Goal: Transaction & Acquisition: Book appointment/travel/reservation

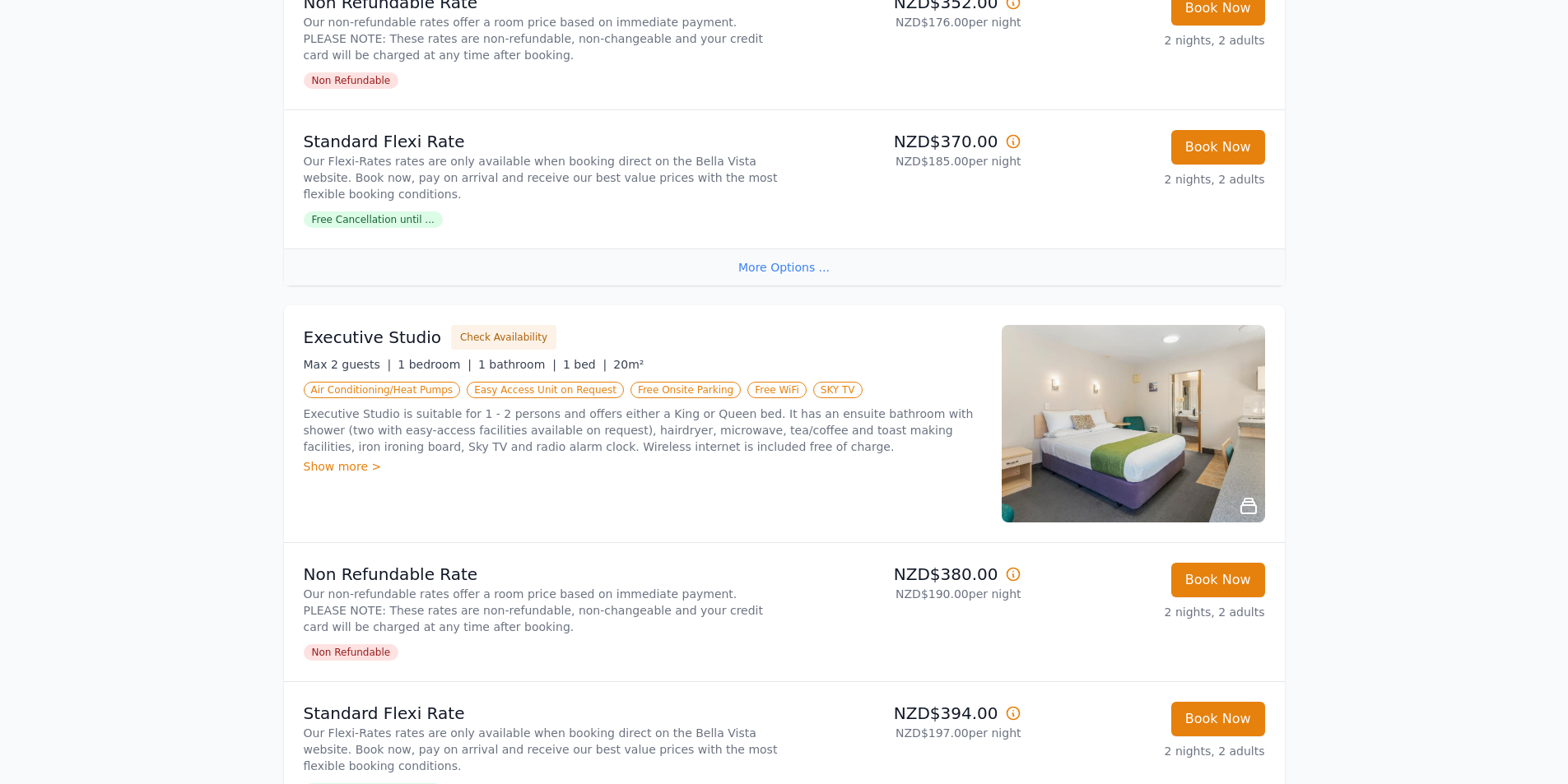
scroll to position [576, 0]
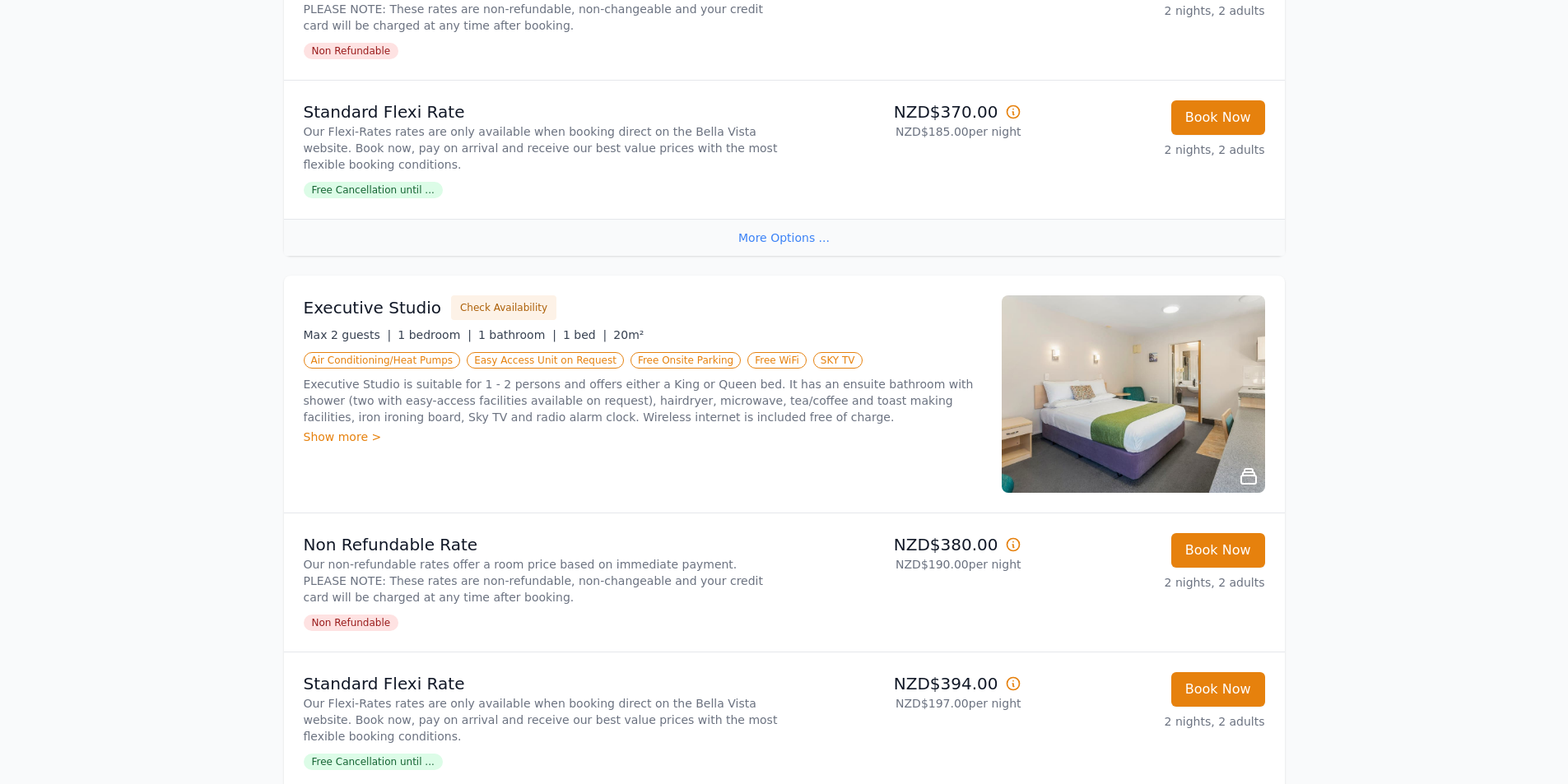
click at [1179, 413] on img at bounding box center [1134, 393] width 264 height 197
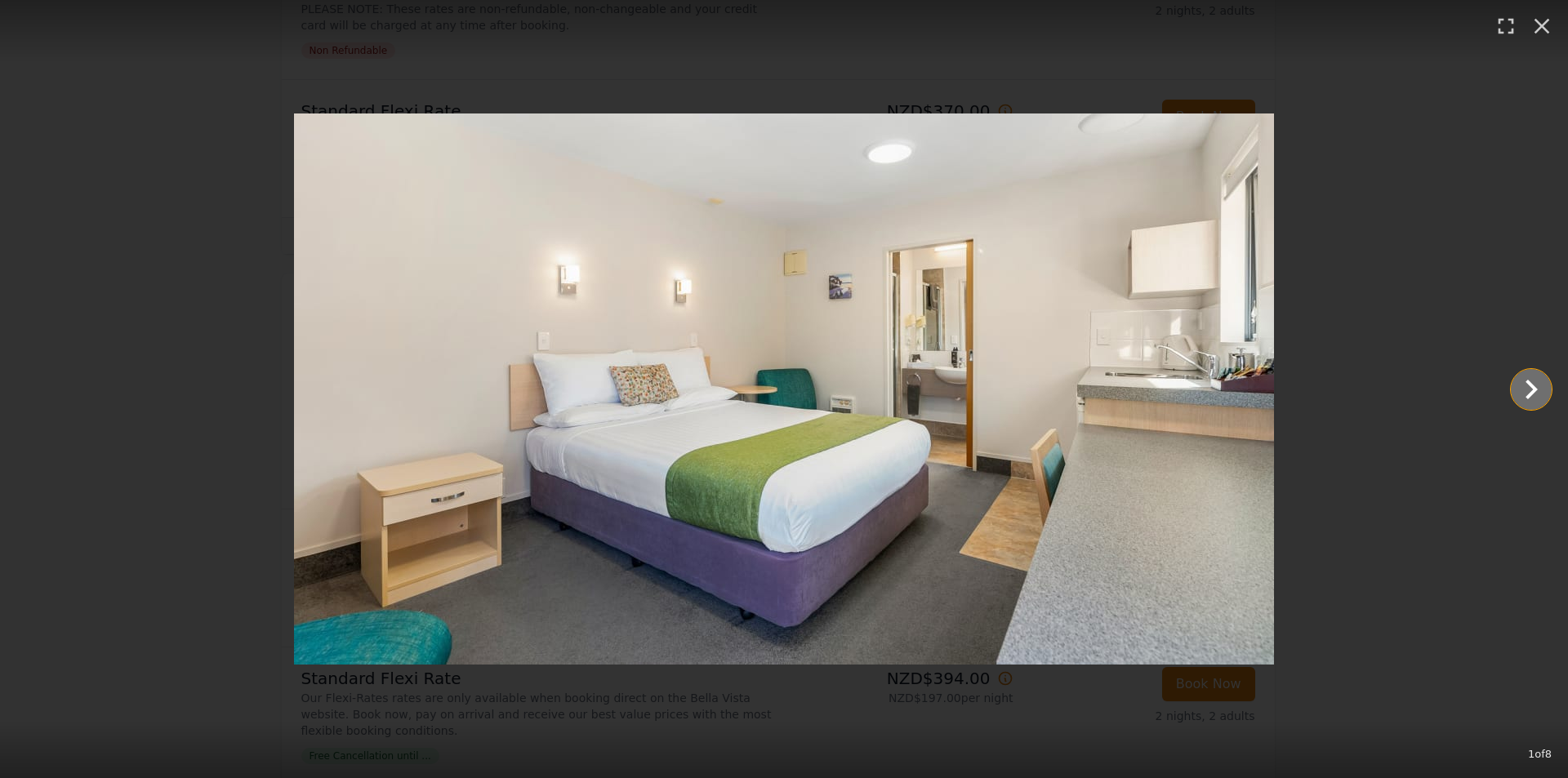
click at [1515, 392] on icon "Show slide 2 of 8" at bounding box center [1531, 389] width 39 height 39
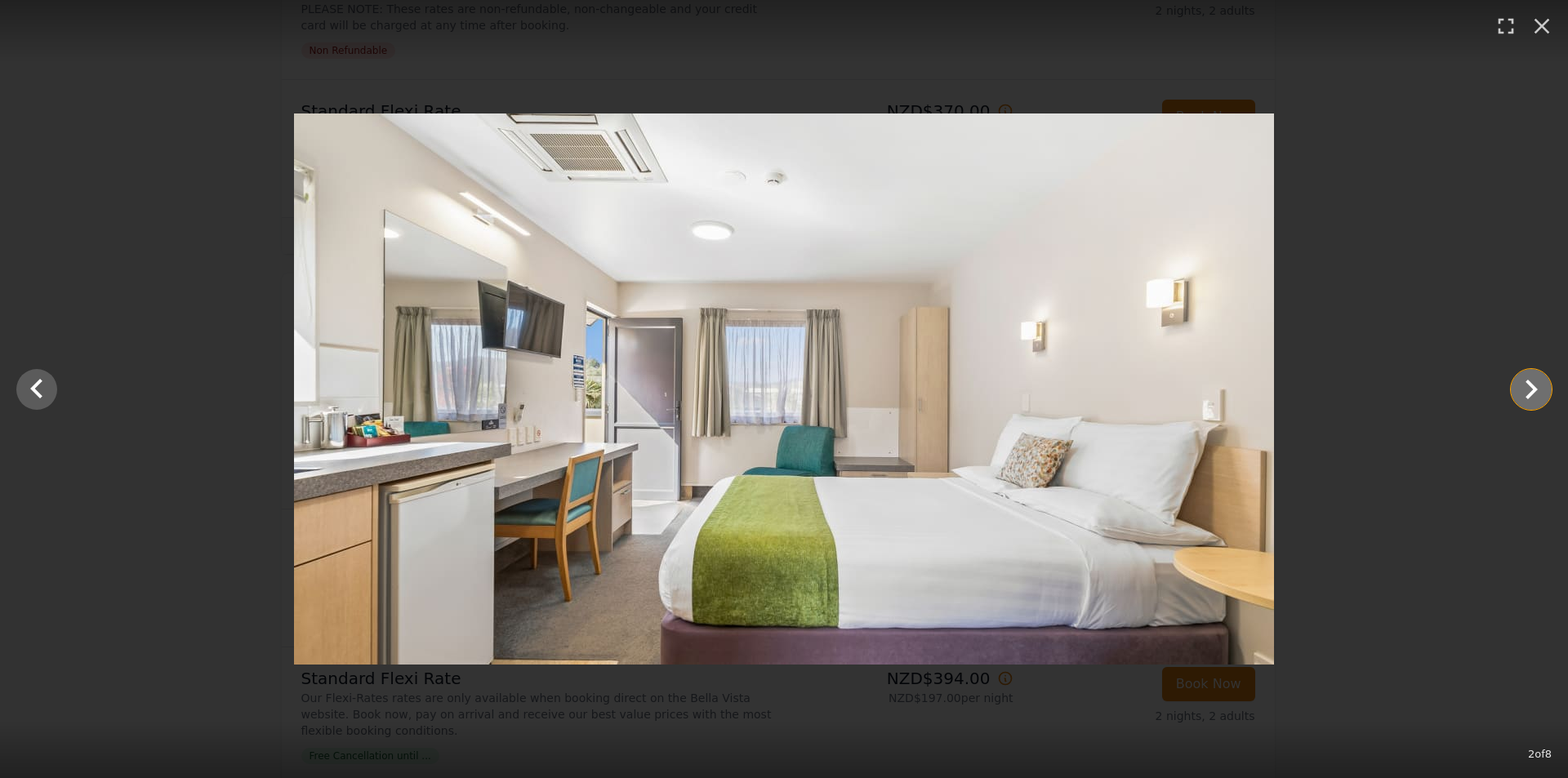
click at [1521, 394] on icon "Show slide 3 of 8" at bounding box center [1531, 389] width 39 height 39
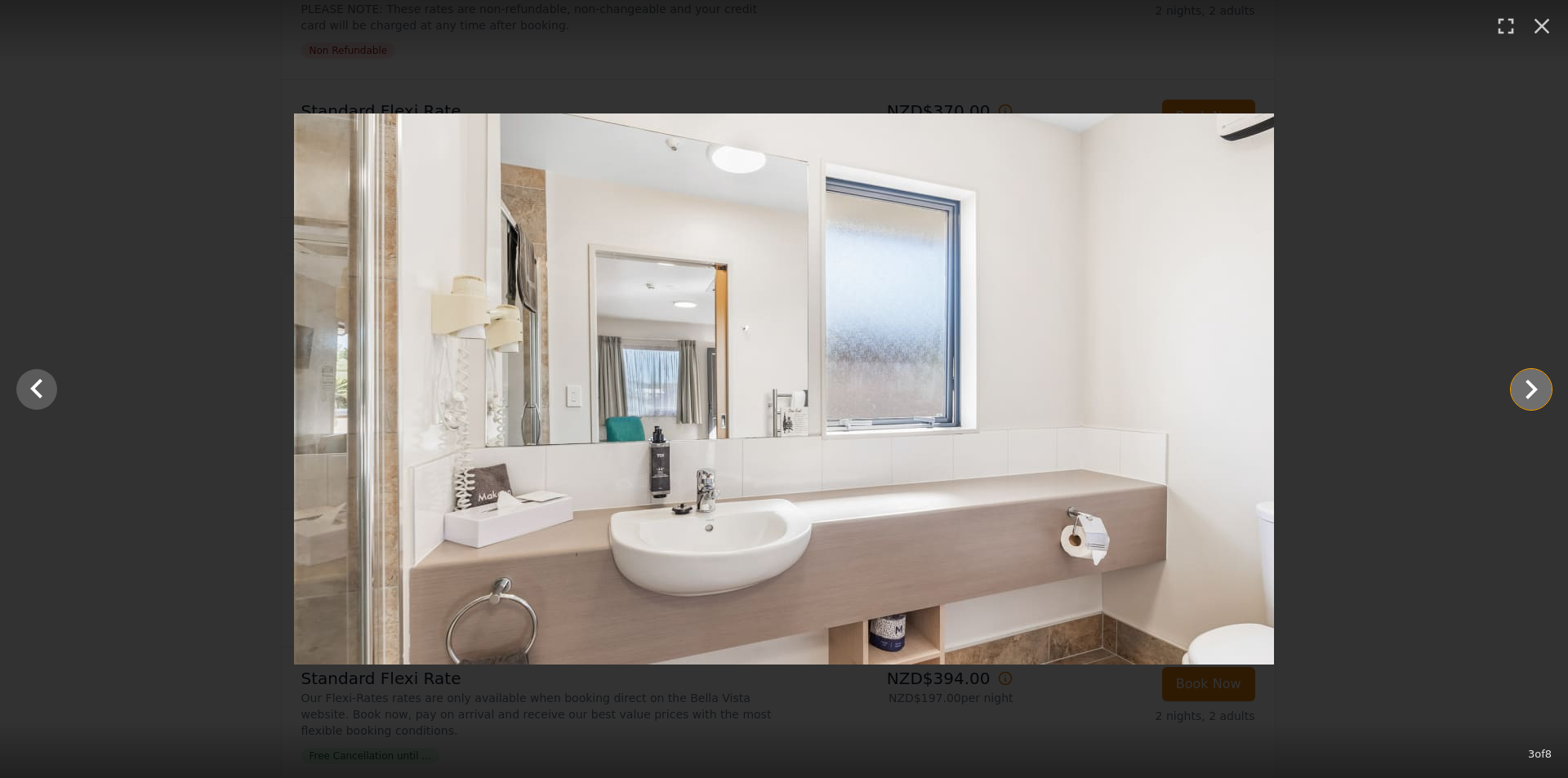
click at [1521, 393] on icon "Show slide 4 of 8" at bounding box center [1531, 389] width 39 height 39
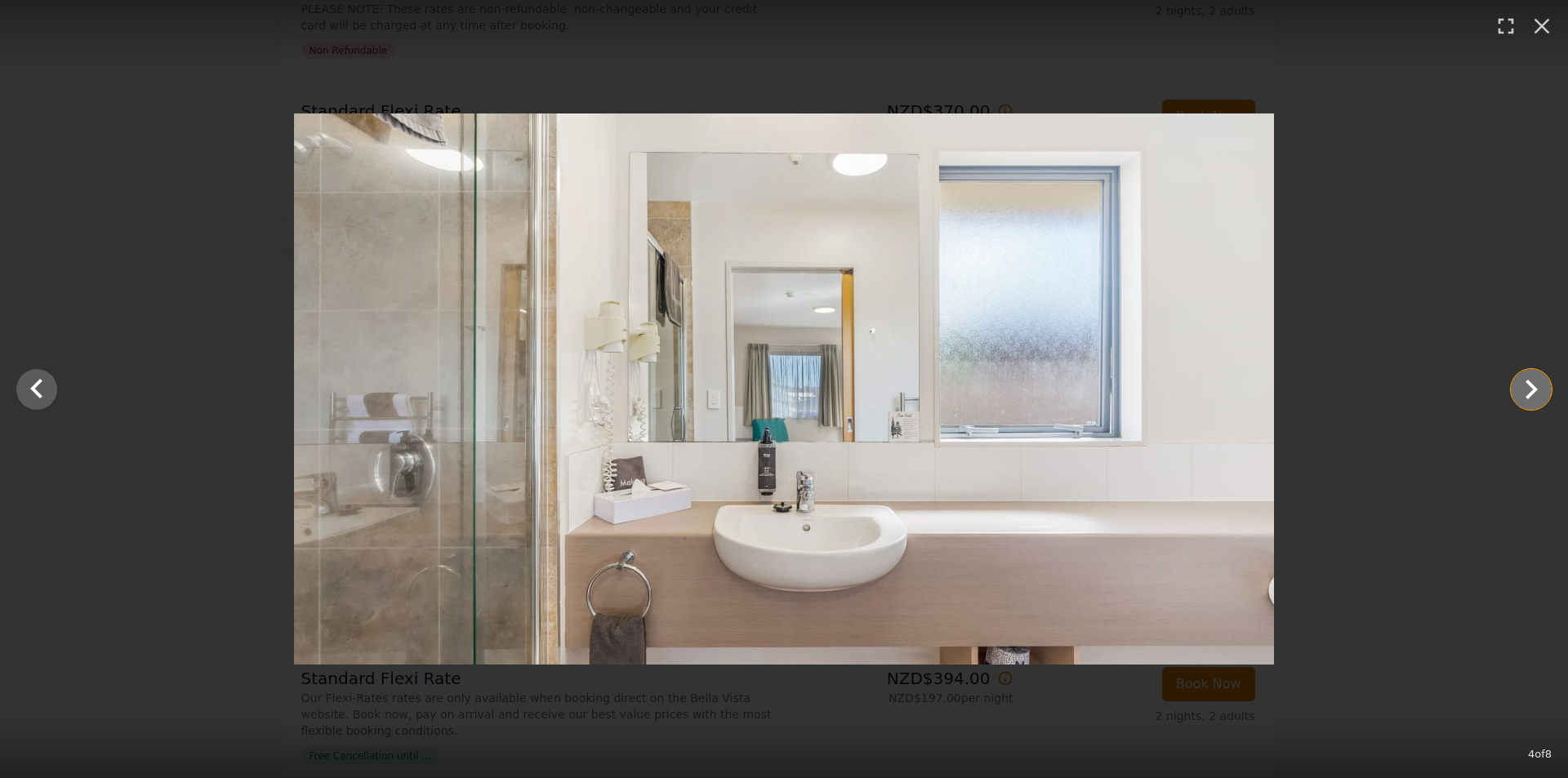
click at [1527, 394] on icon "Show slide 5 of 8" at bounding box center [1531, 389] width 39 height 39
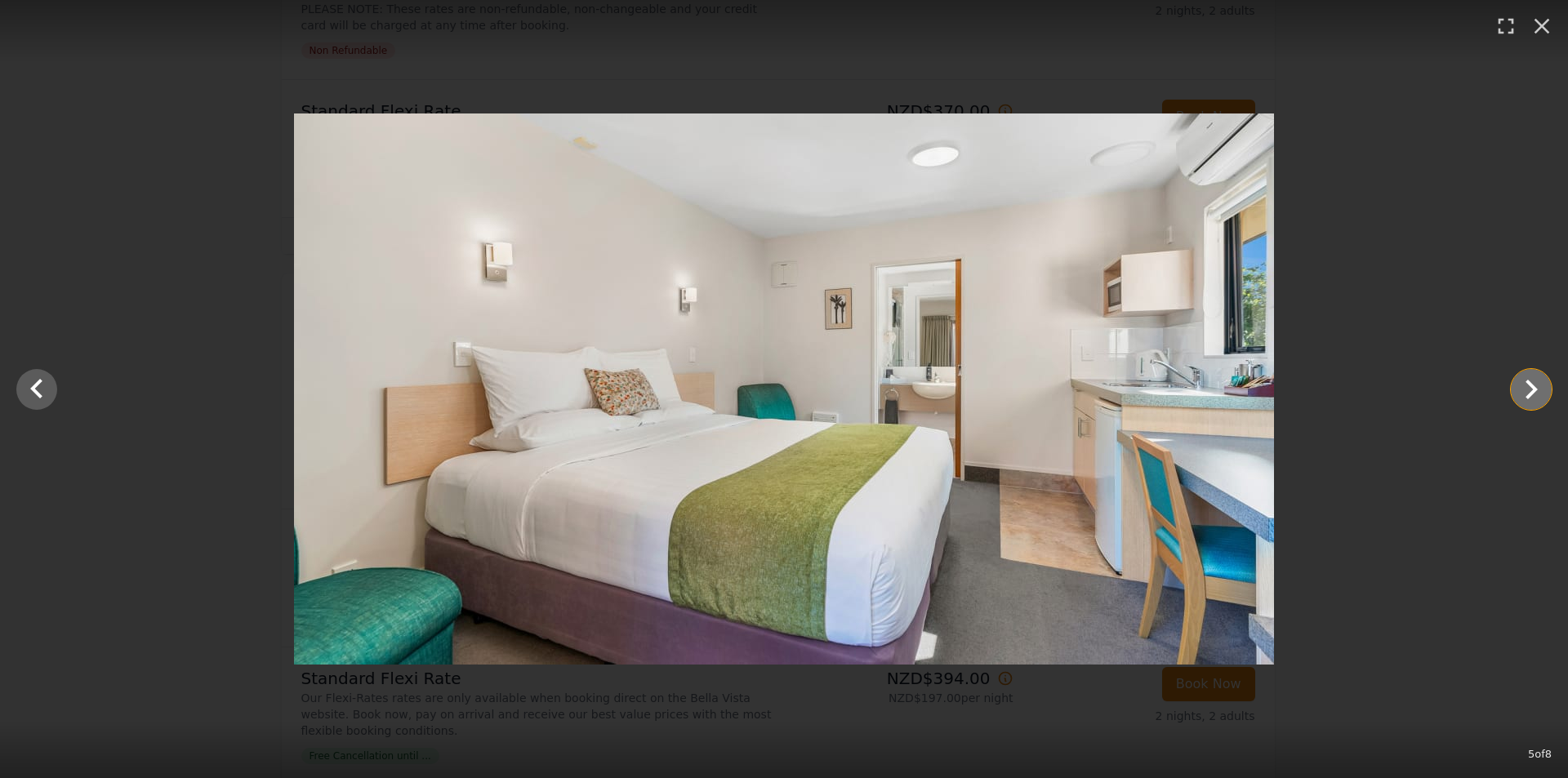
click at [1539, 391] on icon "Show slide 6 of 8" at bounding box center [1531, 389] width 39 height 39
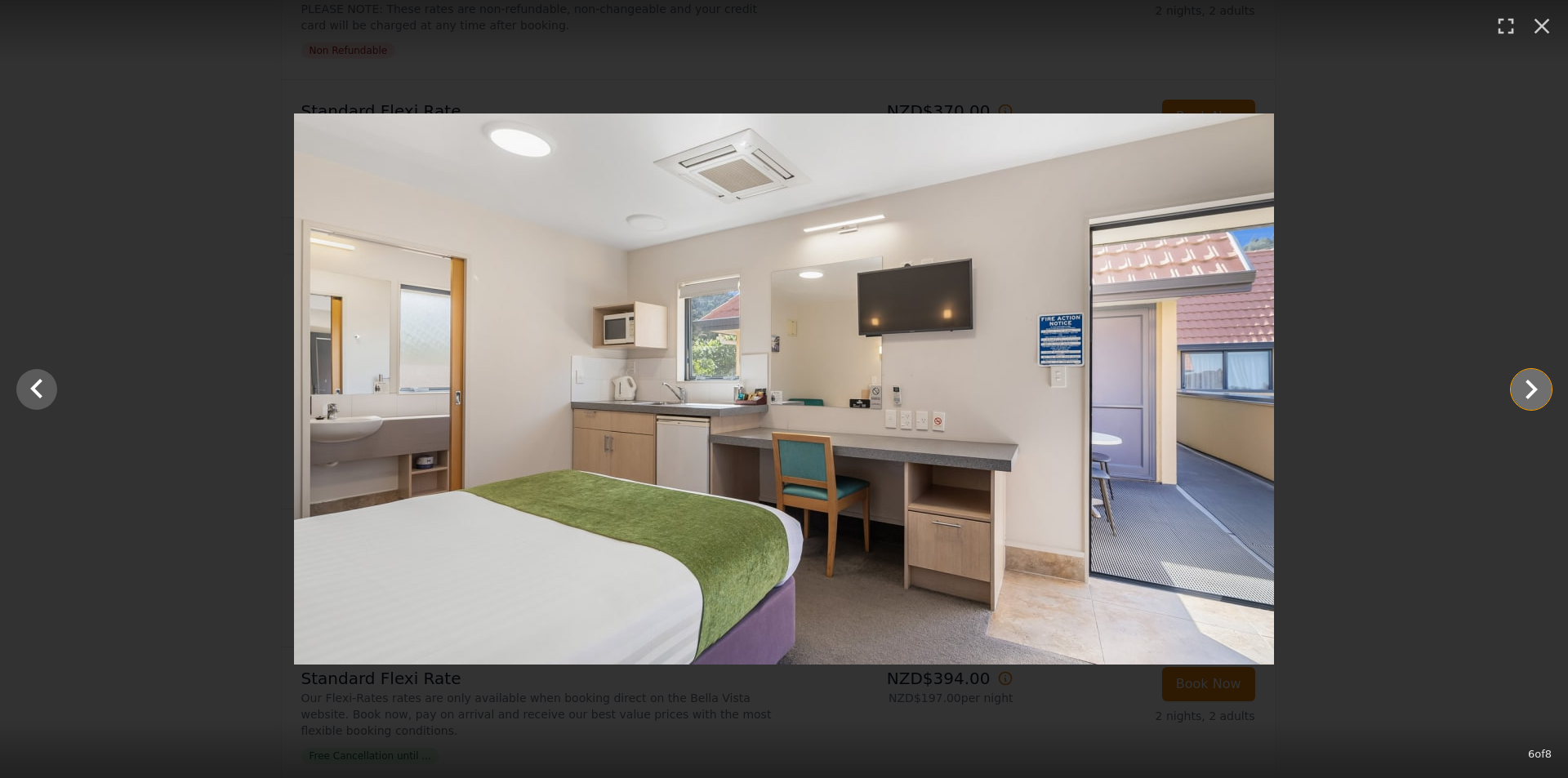
click at [1539, 391] on icon "Show slide 7 of 8" at bounding box center [1531, 389] width 39 height 39
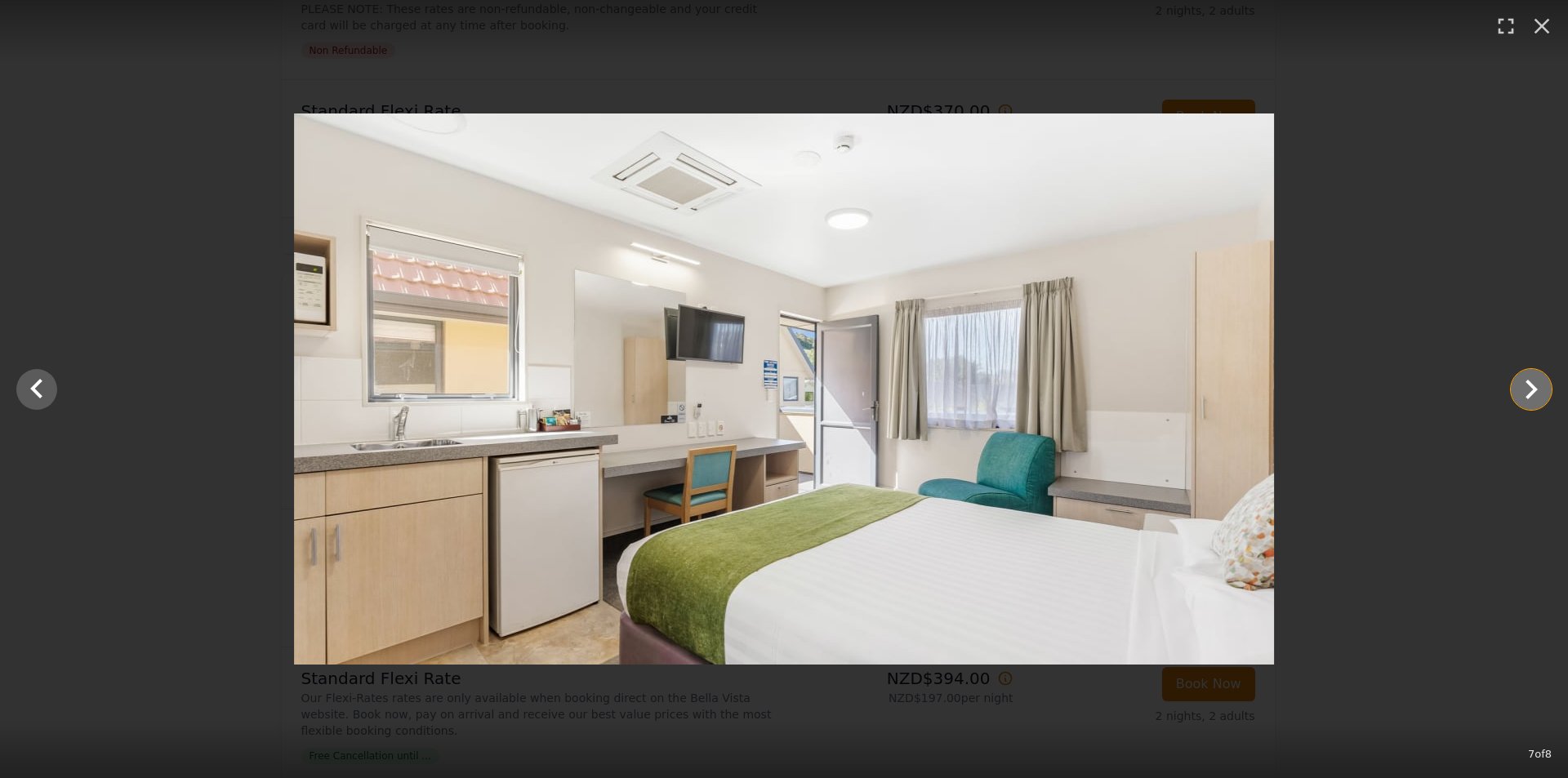
click at [1538, 389] on icon "Show slide 8 of 8" at bounding box center [1531, 389] width 39 height 39
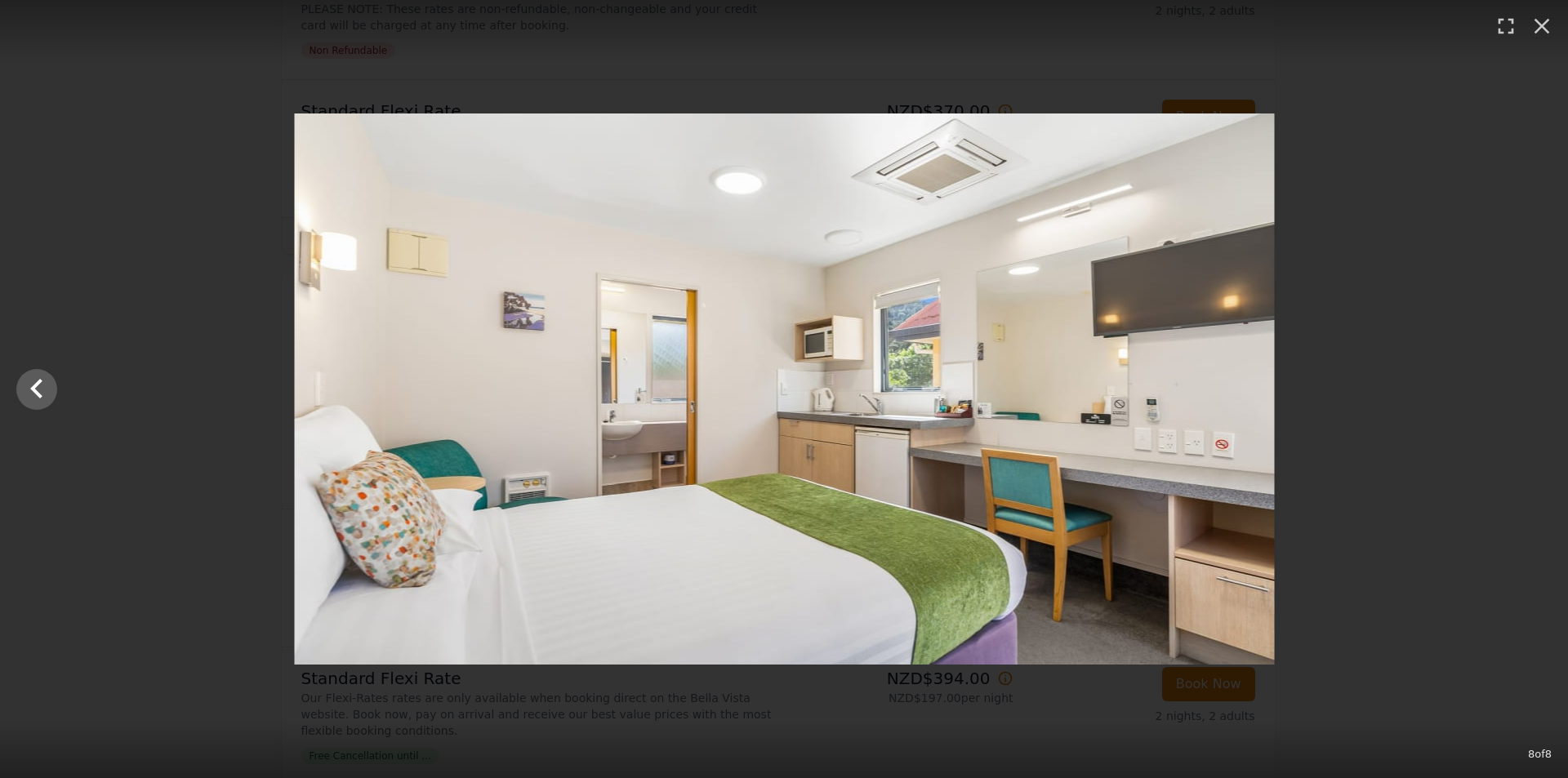
click at [1538, 389] on div at bounding box center [785, 389] width 1568 height 551
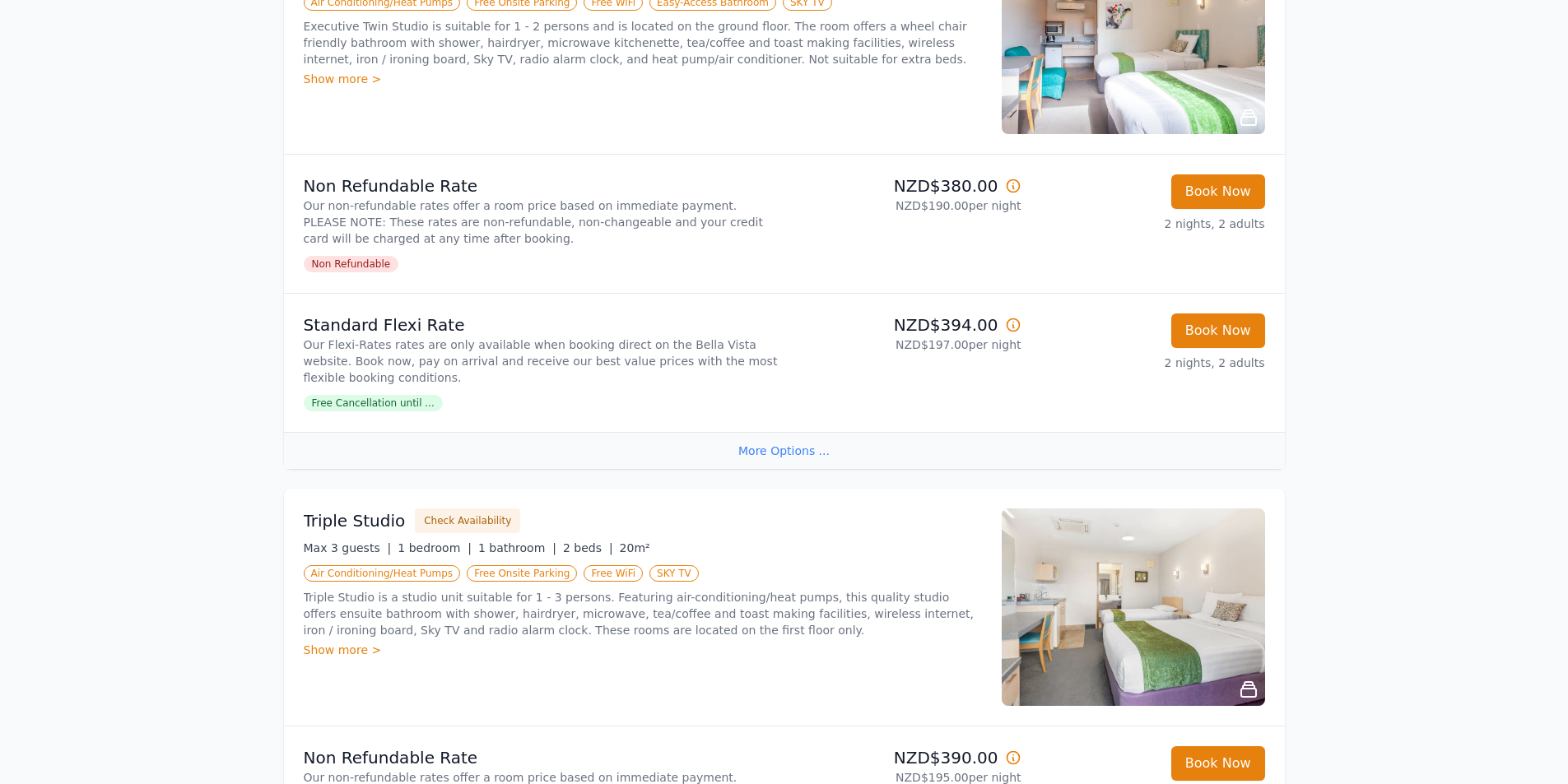
scroll to position [1646, 0]
